Goal: Information Seeking & Learning: Compare options

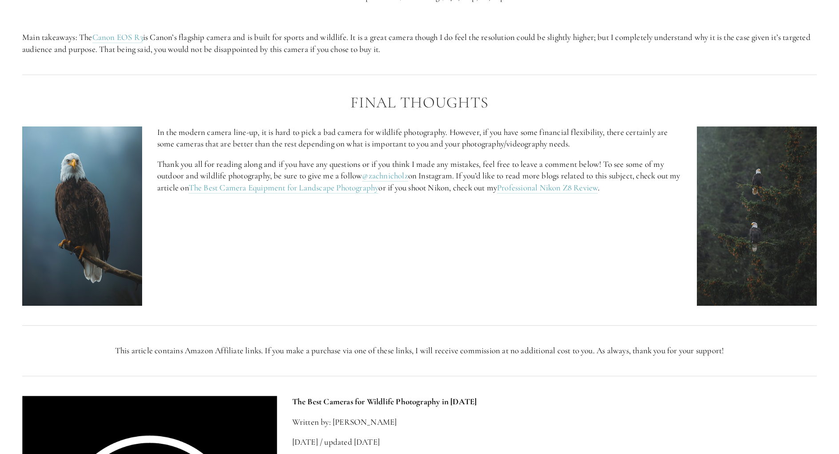
scroll to position [3774, 0]
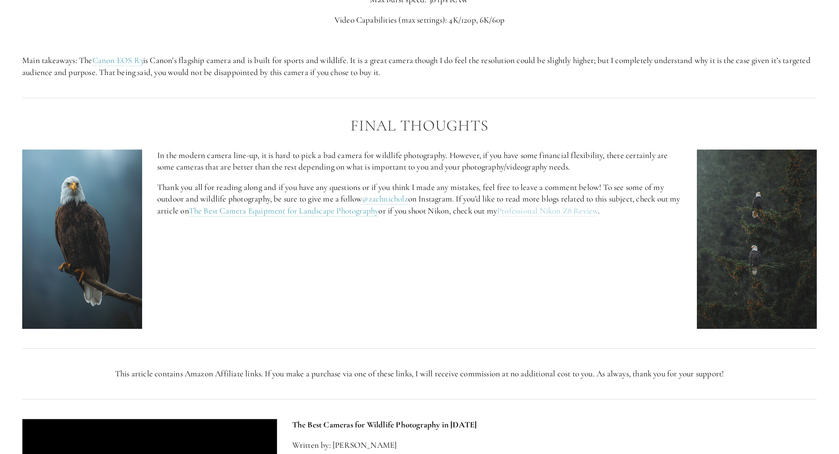
click at [562, 211] on link "Professional Nikon Z8 Review" at bounding box center [547, 211] width 101 height 11
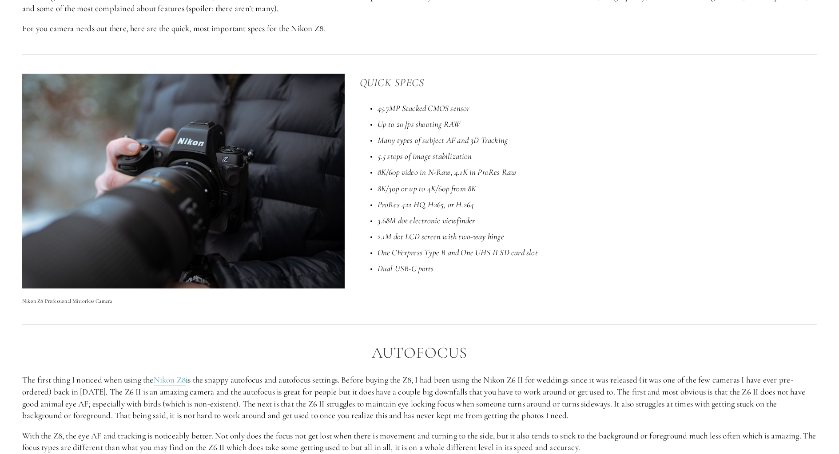
scroll to position [710, 0]
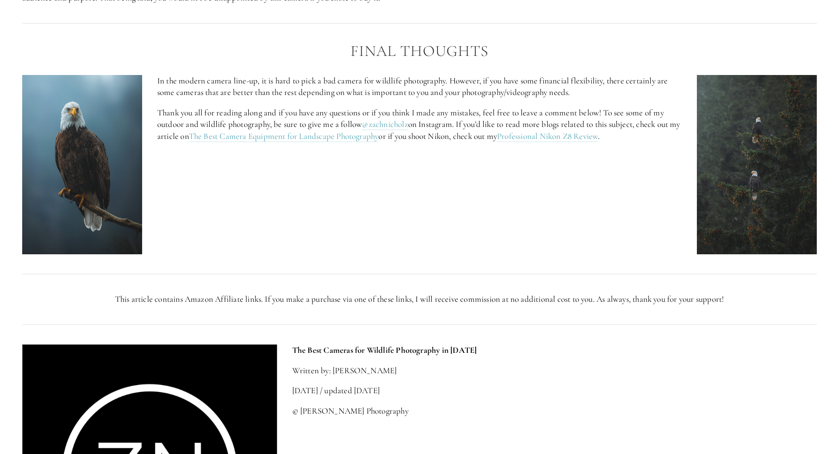
scroll to position [3818, 0]
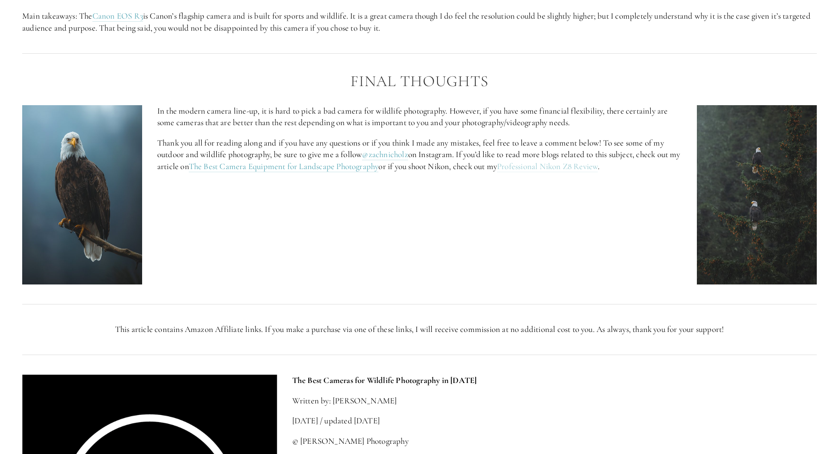
click at [571, 168] on link "Professional Nikon Z8 Review" at bounding box center [547, 166] width 101 height 11
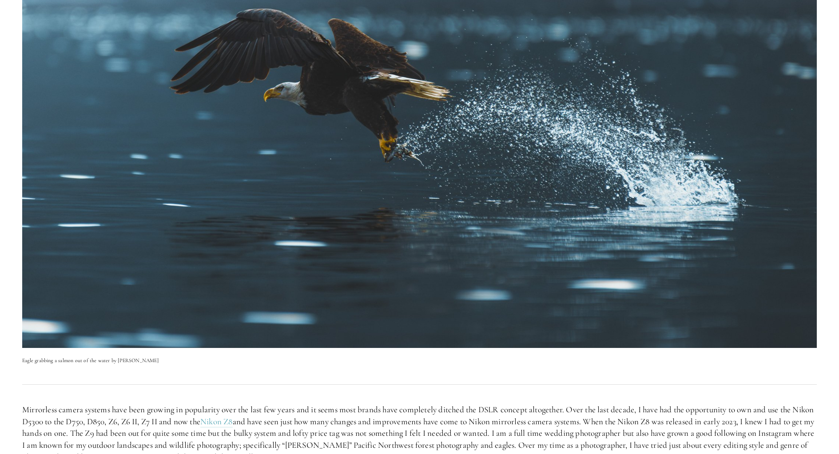
scroll to position [355, 0]
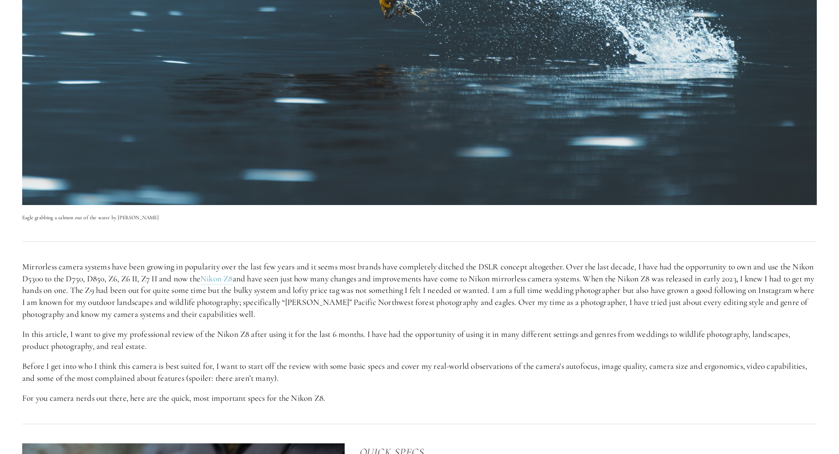
click at [715, 233] on div at bounding box center [419, 242] width 809 height 24
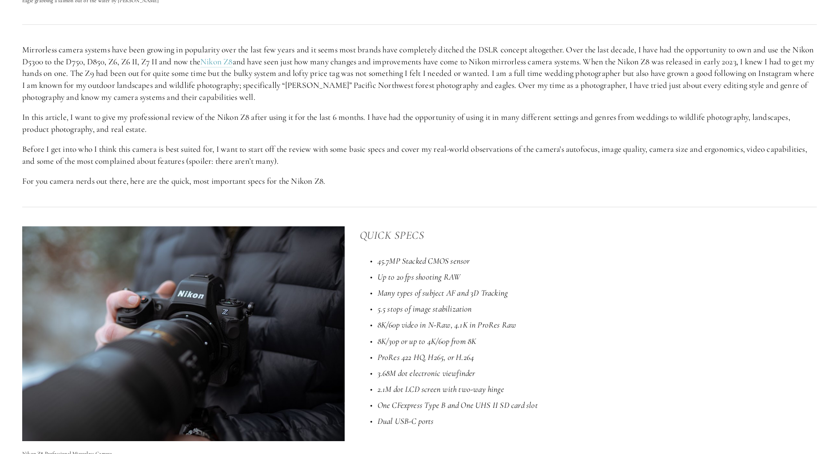
scroll to position [577, 0]
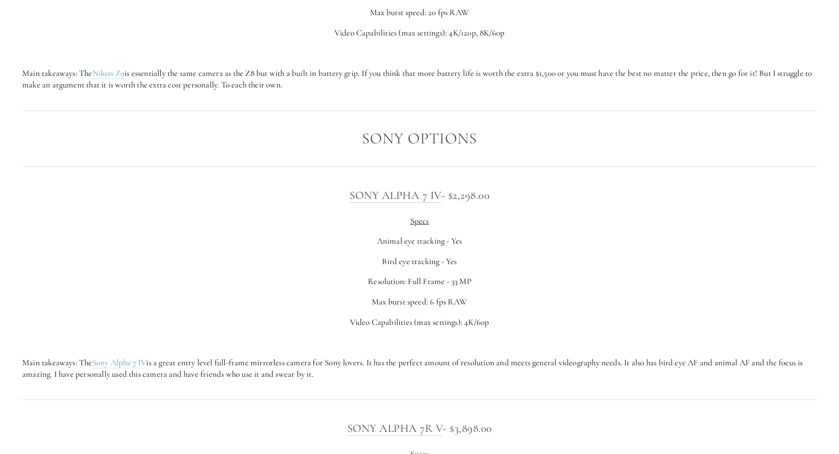
scroll to position [2309, 0]
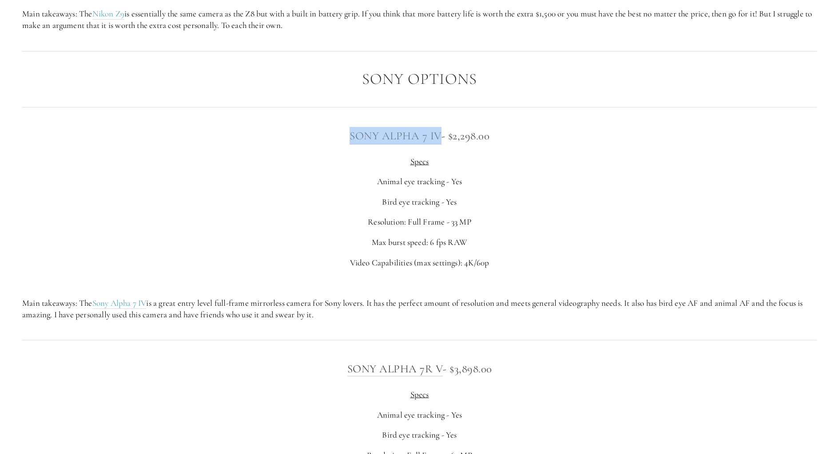
drag, startPoint x: 345, startPoint y: 135, endPoint x: 437, endPoint y: 139, distance: 91.6
click at [437, 139] on h3 "Sony Alpha 7 IV - $2,298.00" at bounding box center [419, 136] width 794 height 18
copy link "Sony Alpha 7 IV"
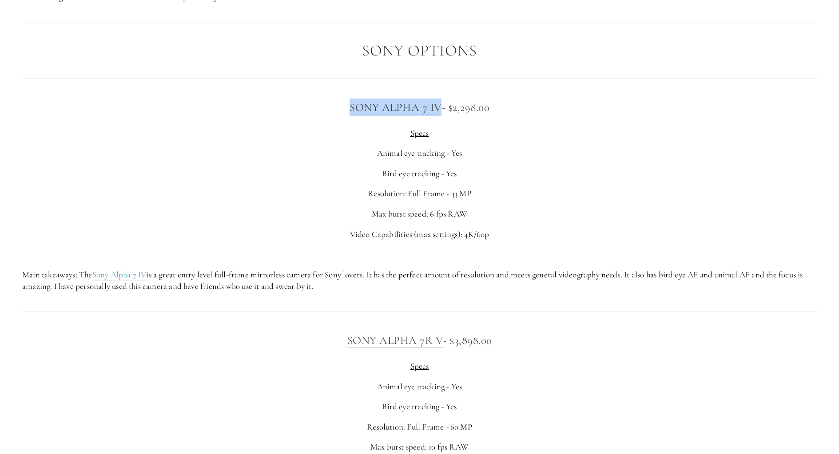
scroll to position [2353, 0]
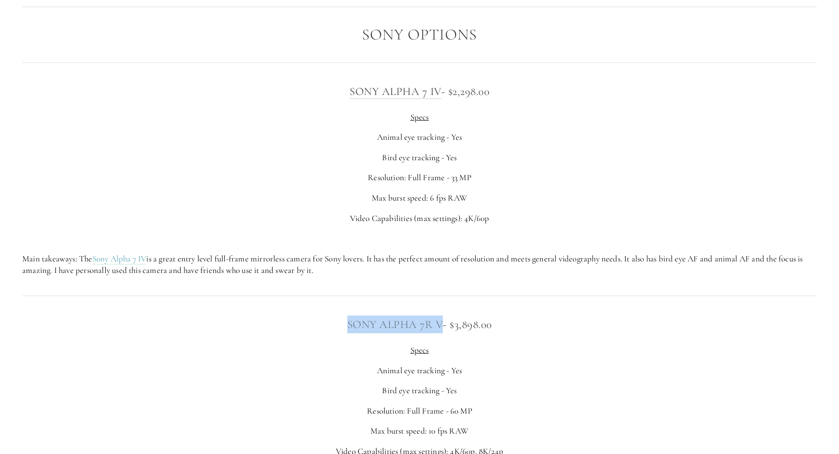
drag, startPoint x: 329, startPoint y: 324, endPoint x: 440, endPoint y: 329, distance: 111.1
click at [440, 329] on h3 "Sony Alpha 7R V - $3,898.00" at bounding box center [419, 325] width 794 height 18
copy link "Sony Alpha 7R V"
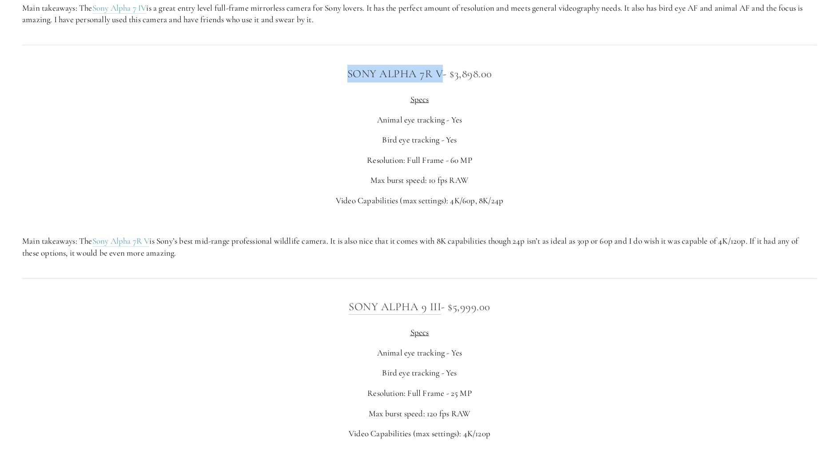
scroll to position [2619, 0]
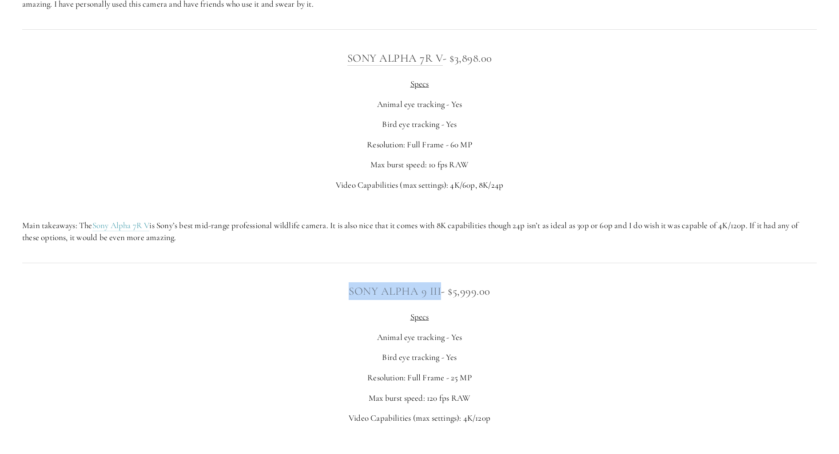
drag, startPoint x: 328, startPoint y: 287, endPoint x: 439, endPoint y: 294, distance: 111.6
click at [439, 294] on h3 "Sony Alpha 9 III - $5,999.00" at bounding box center [419, 291] width 794 height 18
copy link "Sony Alpha 9 III"
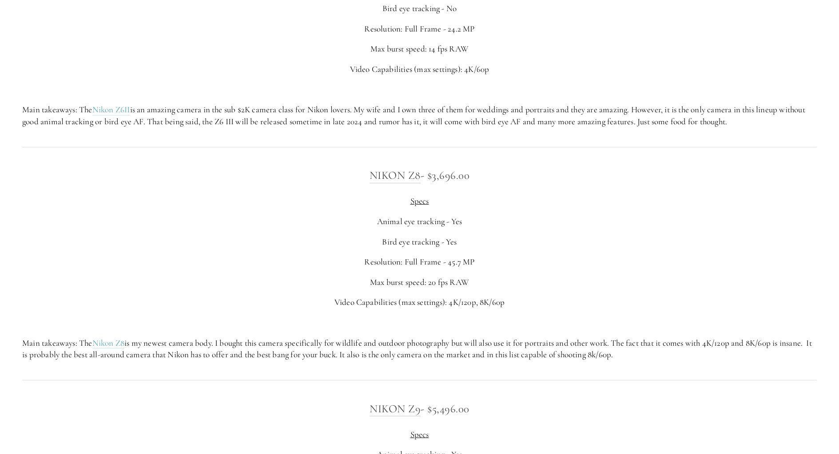
scroll to position [1731, 0]
